Goal: Task Accomplishment & Management: Use online tool/utility

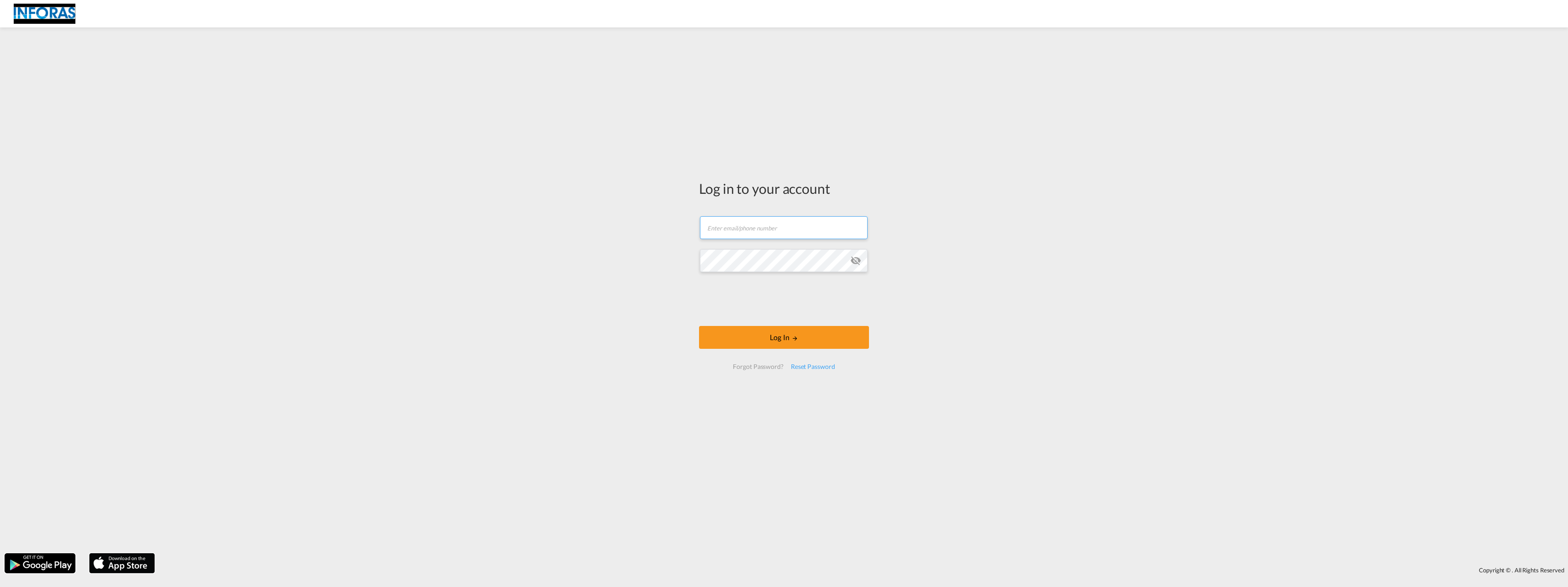
click at [716, 231] on input "text" at bounding box center [783, 227] width 167 height 23
type input "[EMAIL_ADDRESS][DOMAIN_NAME]"
click at [782, 338] on button "Log In" at bounding box center [784, 337] width 170 height 23
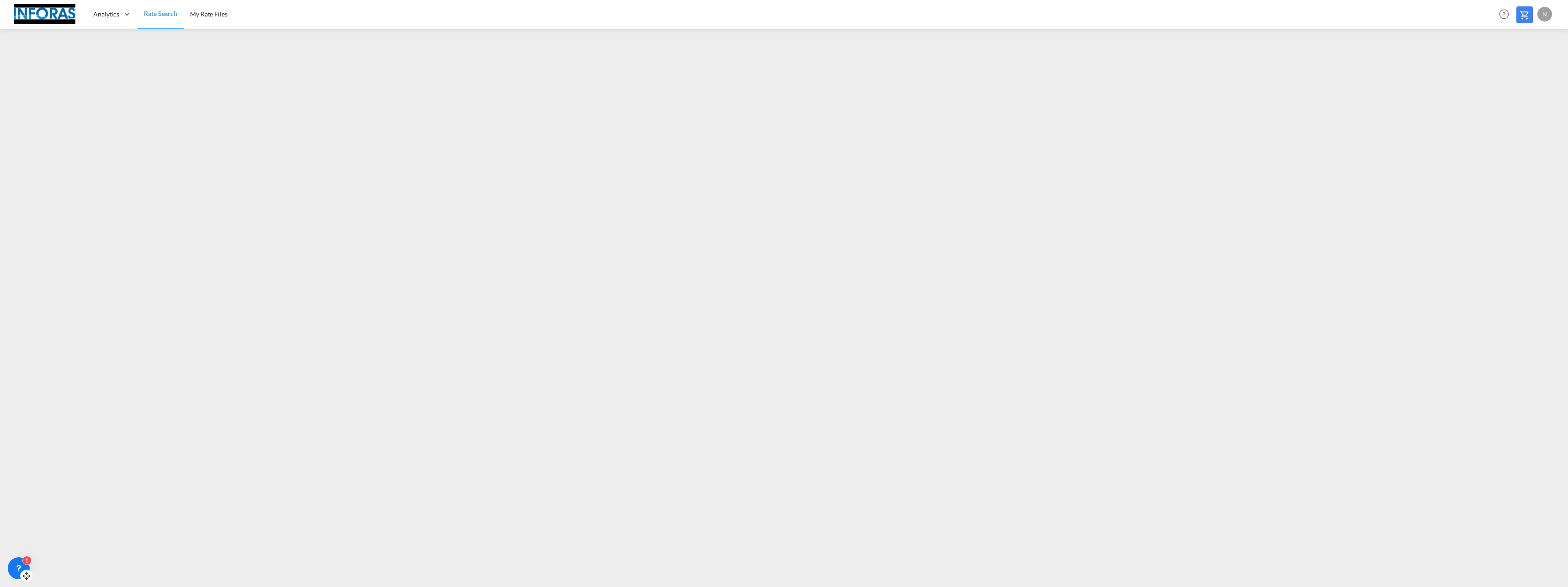
click at [23, 563] on div "1" at bounding box center [27, 560] width 9 height 10
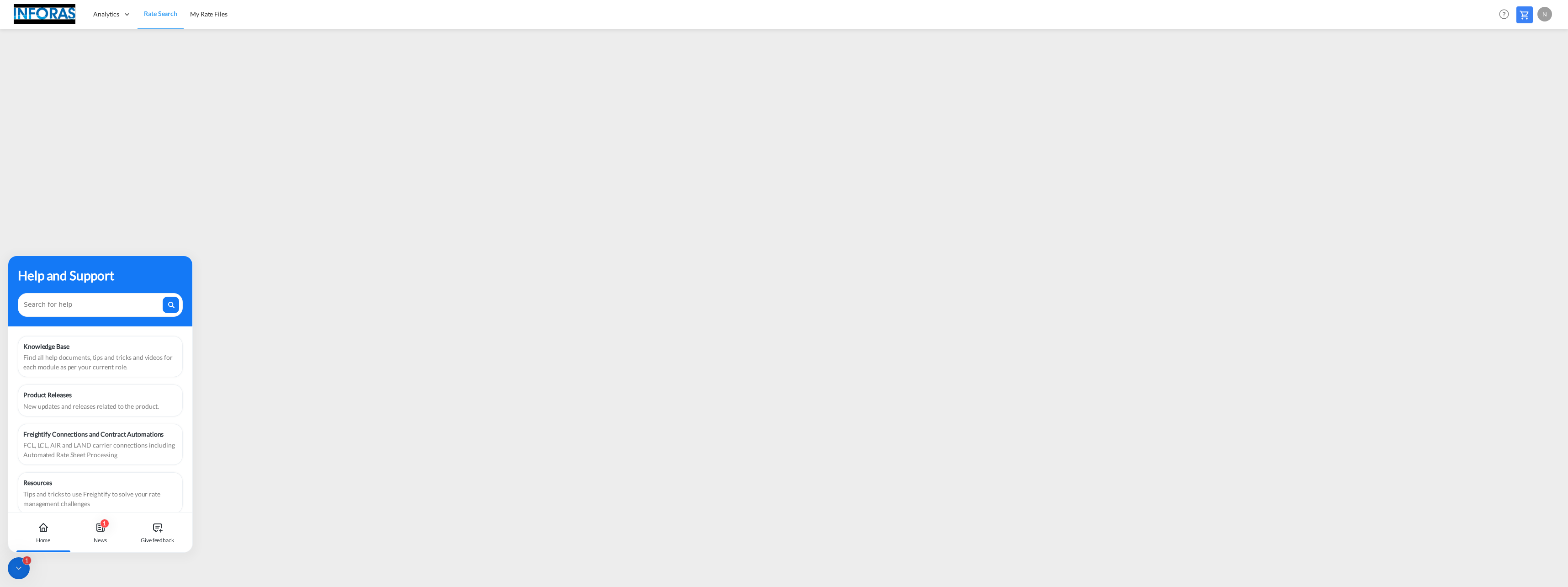
click at [45, 534] on div "Home" at bounding box center [42, 532] width 50 height 40
click at [183, 312] on div "Help and Support" at bounding box center [100, 291] width 184 height 70
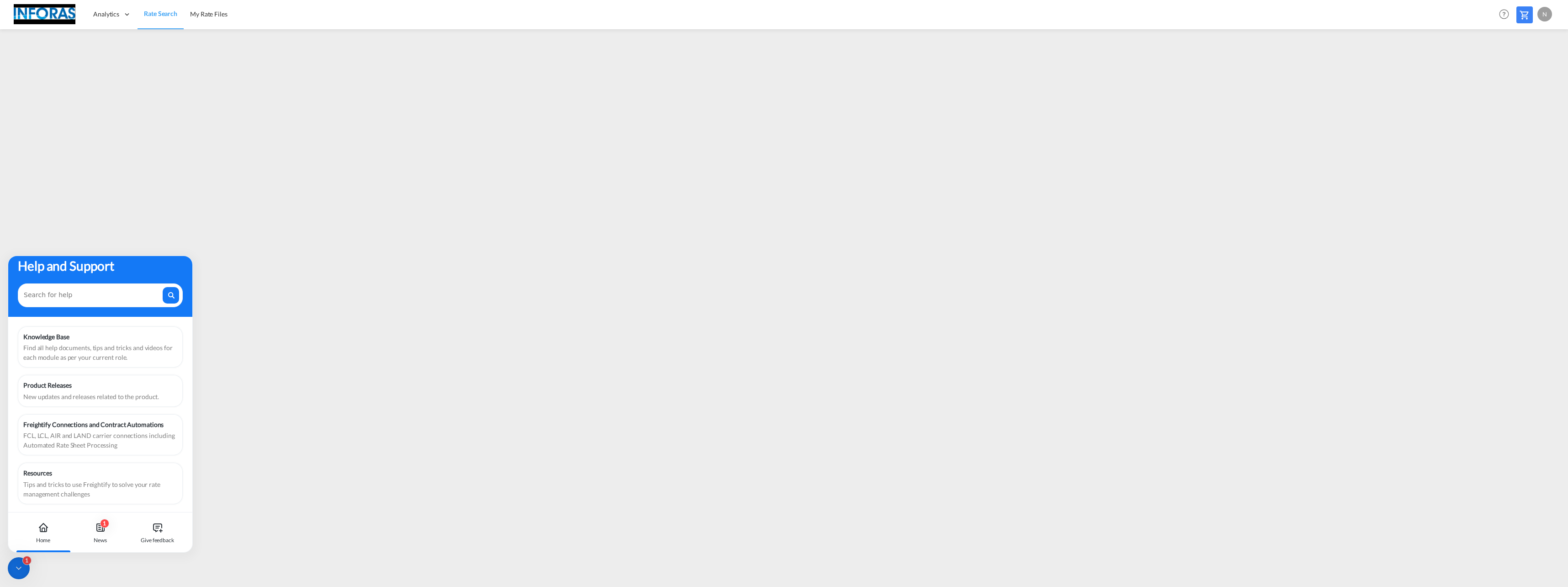
scroll to position [12, 0]
click at [21, 567] on icon at bounding box center [19, 568] width 4 height 2
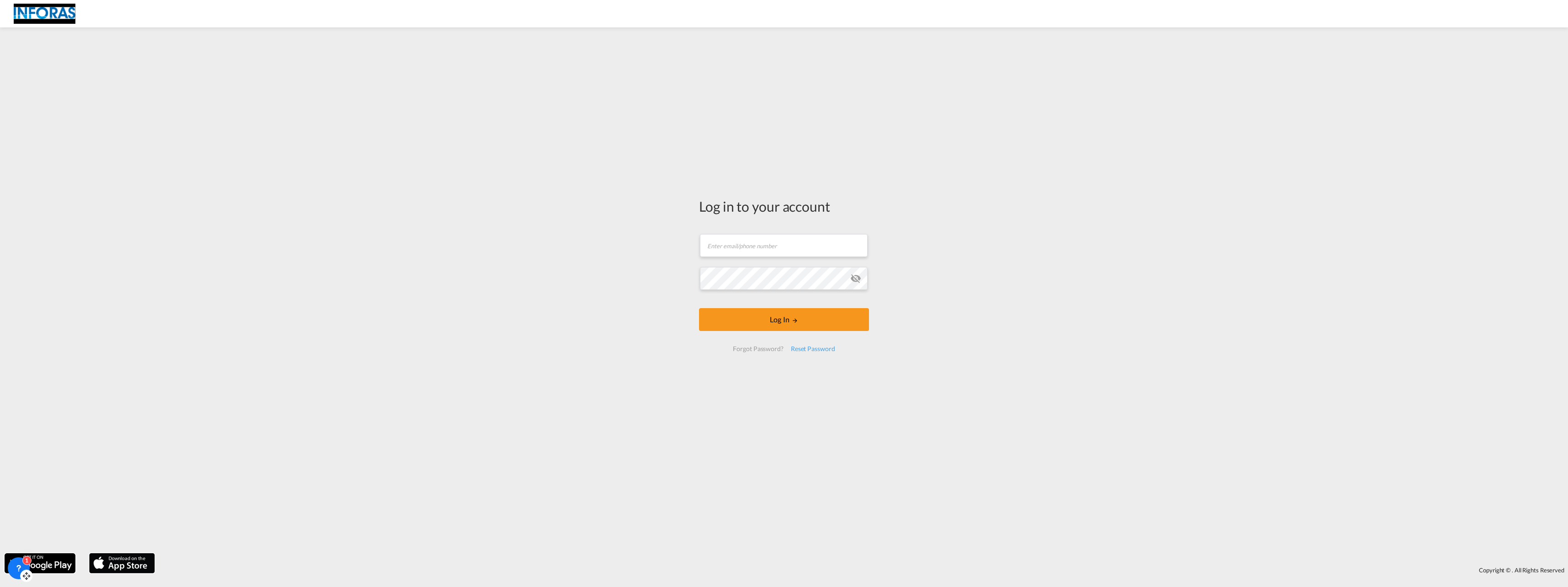
type input "[EMAIL_ADDRESS][DOMAIN_NAME]"
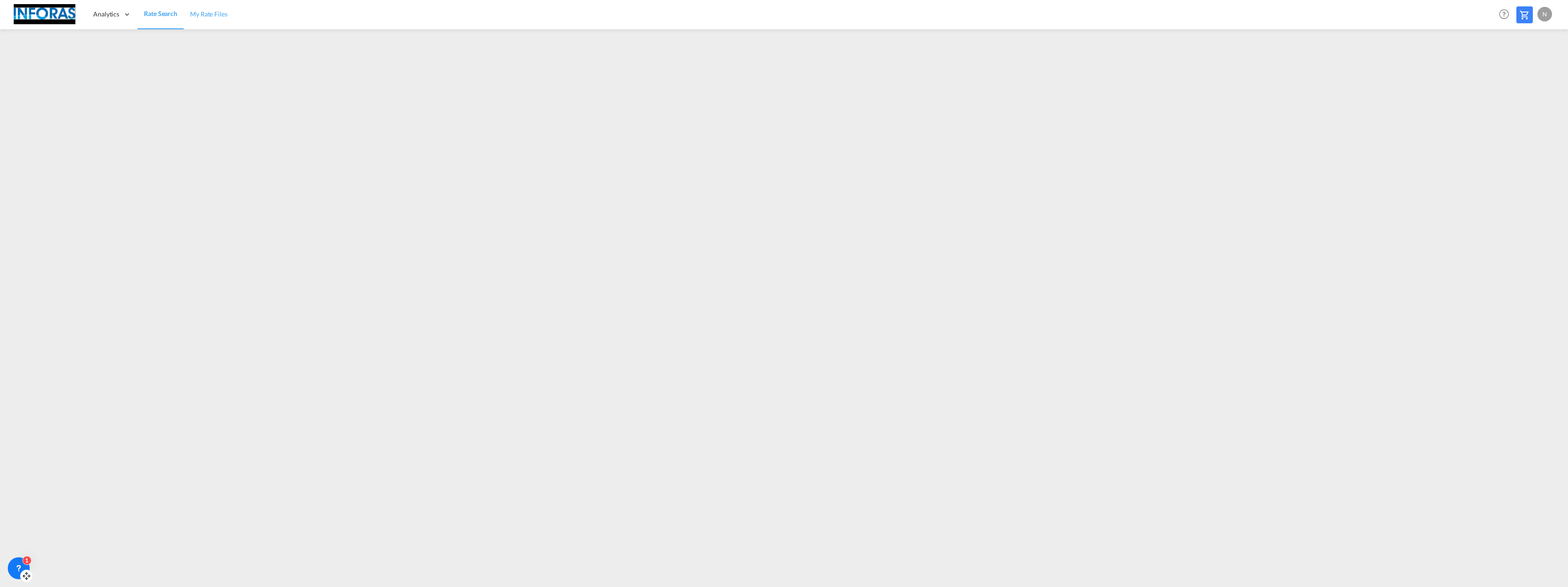
click at [205, 13] on span "My Rate Files" at bounding box center [208, 14] width 37 height 8
